Goal: Navigation & Orientation: Find specific page/section

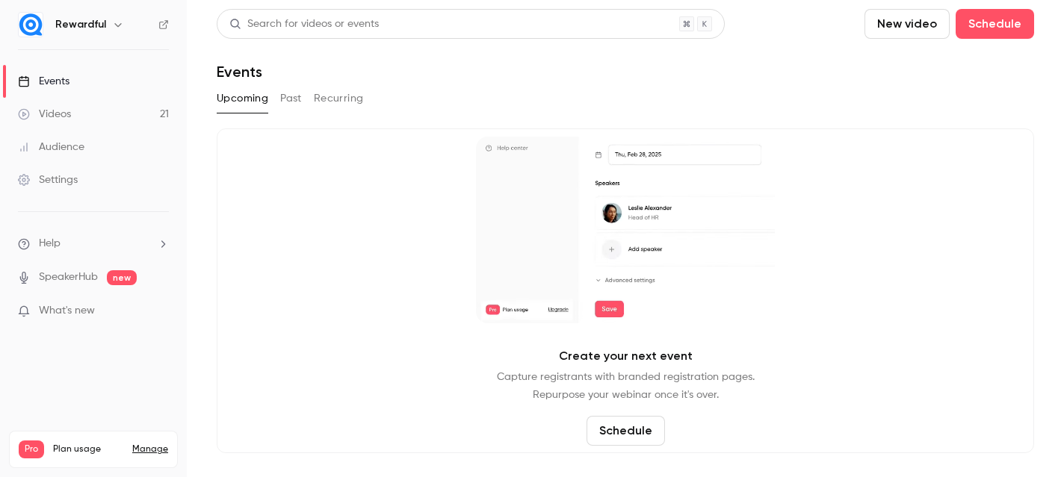
click at [76, 95] on link "Events" at bounding box center [93, 81] width 187 height 33
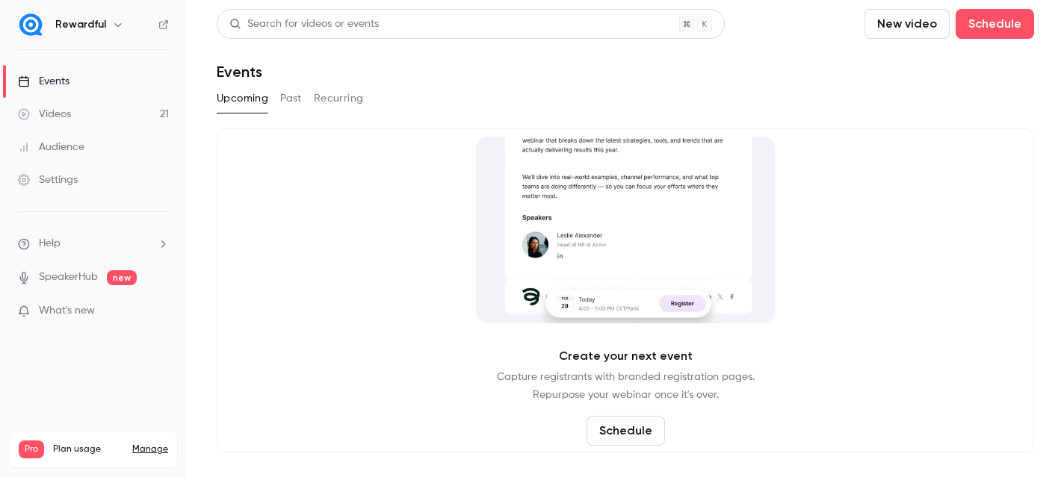
click at [87, 81] on link "Events" at bounding box center [93, 81] width 187 height 33
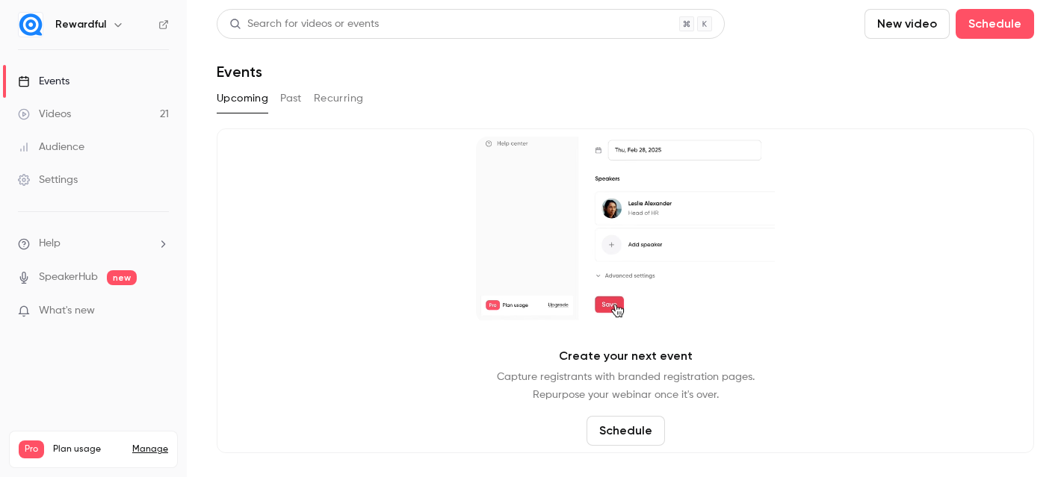
click at [279, 89] on div "Upcoming Past Recurring" at bounding box center [625, 99] width 817 height 24
click at [305, 90] on div "Upcoming Past Recurring" at bounding box center [625, 99] width 817 height 24
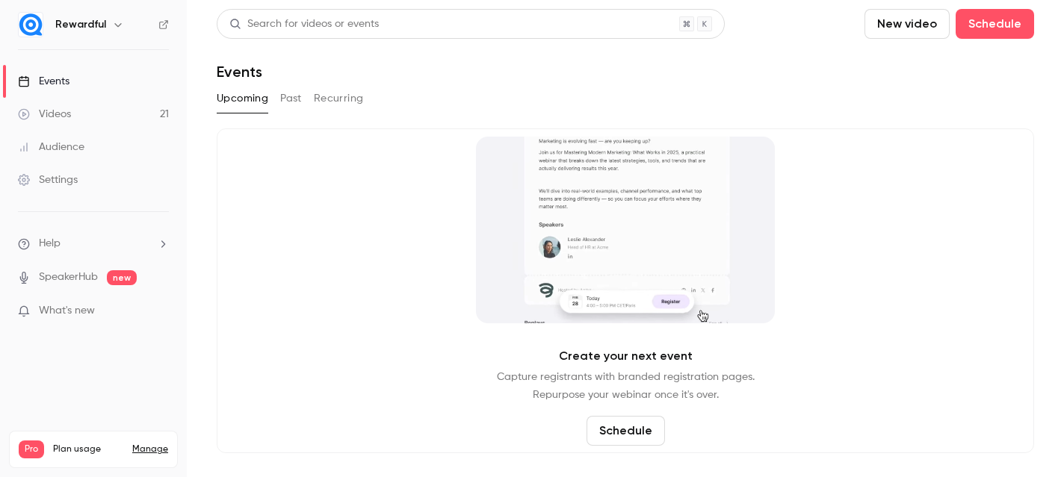
click at [282, 99] on button "Past" at bounding box center [291, 99] width 22 height 24
